Goal: Navigation & Orientation: Find specific page/section

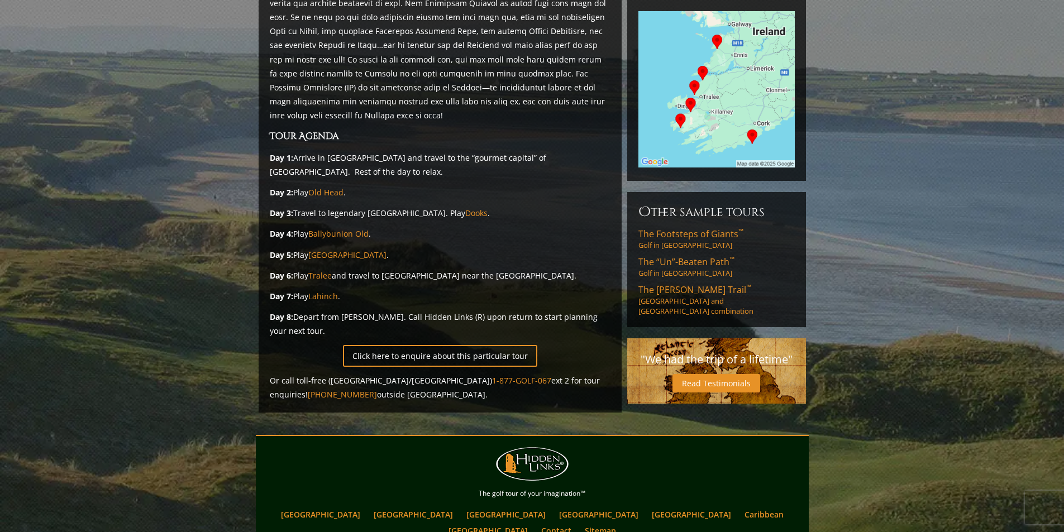
scroll to position [56, 0]
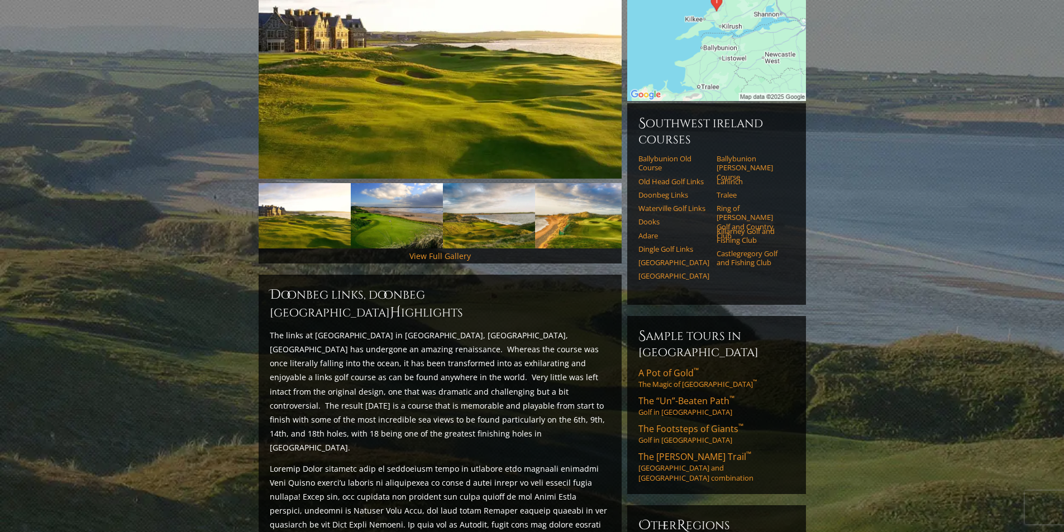
scroll to position [340, 0]
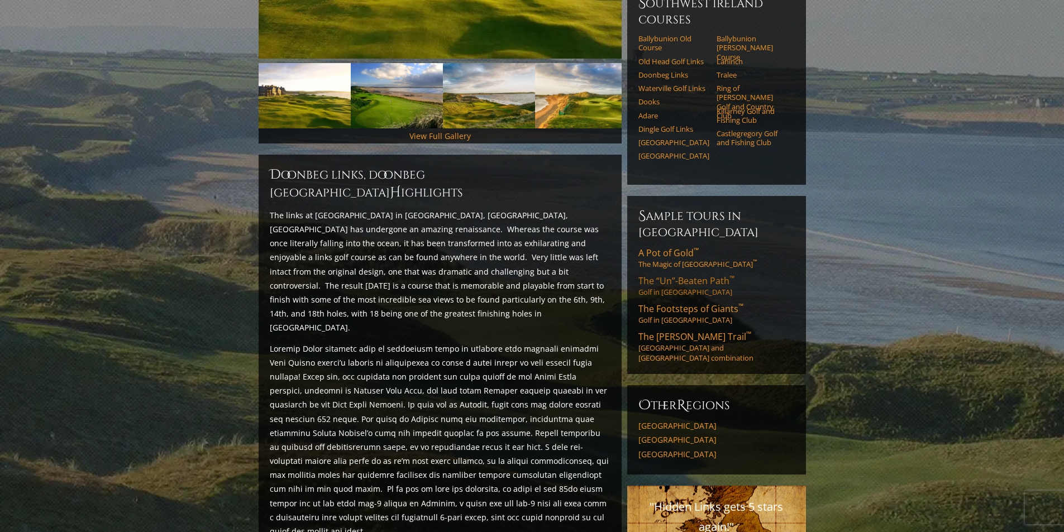
click at [707, 275] on link "The “Un”-Beaten Path ™ Golf in [GEOGRAPHIC_DATA]" at bounding box center [716, 286] width 156 height 22
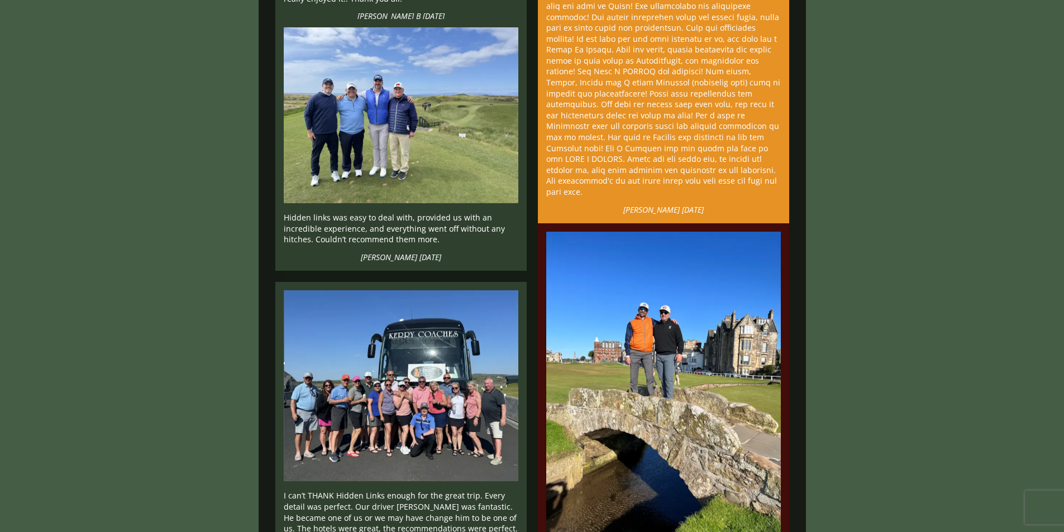
scroll to position [1117, 0]
